Goal: Information Seeking & Learning: Check status

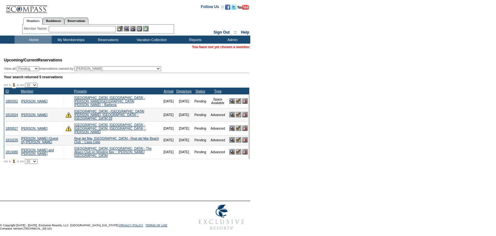
click at [110, 31] on input "text" at bounding box center [82, 29] width 67 height 6
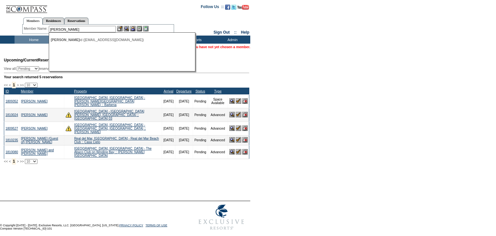
click at [110, 36] on ul "[PERSON_NAME] id ([EMAIL_ADDRESS][DOMAIN_NAME])" at bounding box center [121, 39] width 145 height 7
click at [109, 39] on div "[PERSON_NAME] id ([EMAIL_ADDRESS][DOMAIN_NAME])" at bounding box center [122, 40] width 142 height 4
type input "[PERSON_NAME] ([EMAIL_ADDRESS][DOMAIN_NAME])"
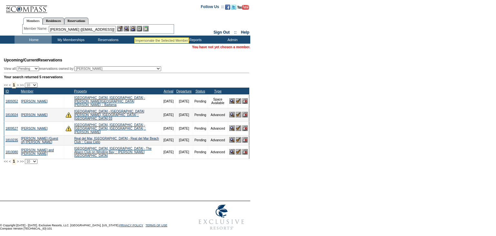
click at [134, 29] on img at bounding box center [132, 28] width 5 height 5
click at [129, 29] on img at bounding box center [126, 28] width 5 height 5
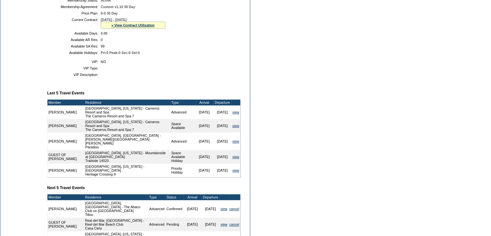
scroll to position [161, 0]
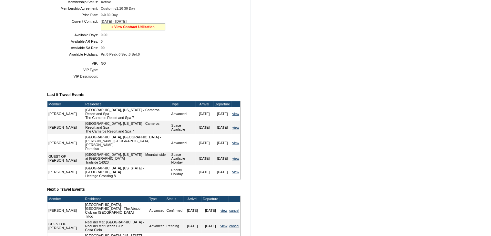
click at [146, 29] on link "» View Contract Utilization" at bounding box center [132, 27] width 43 height 4
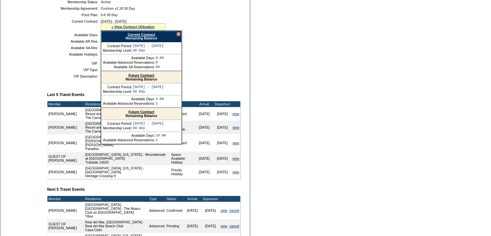
click at [141, 36] on link "Current Contract" at bounding box center [141, 35] width 27 height 4
click at [49, 59] on table "Company: Position: Membership Status: Active Membership Agreement: Custom v1.10…" at bounding box center [144, 21] width 194 height 74
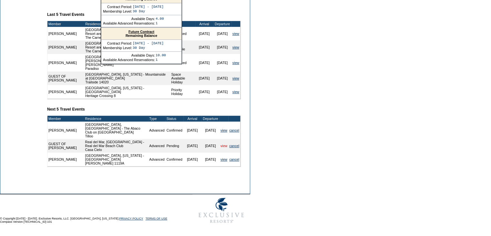
click at [221, 144] on link "view" at bounding box center [224, 146] width 7 height 4
